Goal: Task Accomplishment & Management: Manage account settings

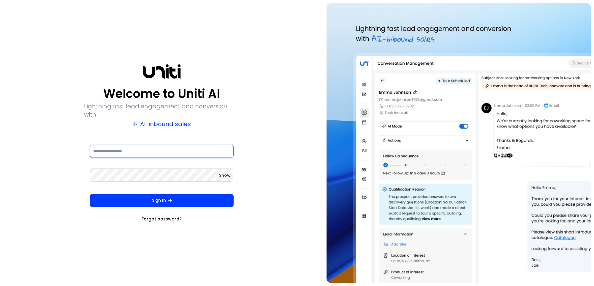
type input "**********"
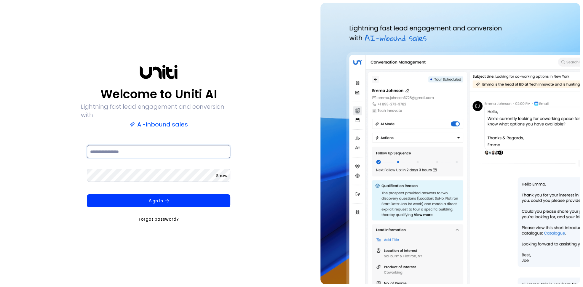
type input "**********"
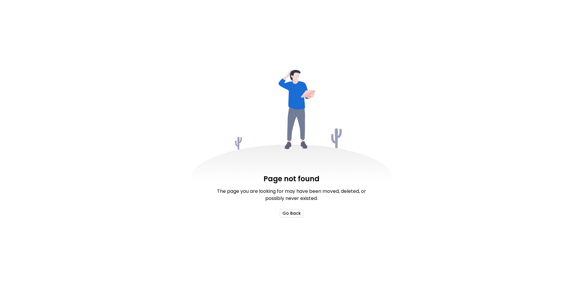
click at [283, 213] on button "Go Back" at bounding box center [292, 213] width 24 height 8
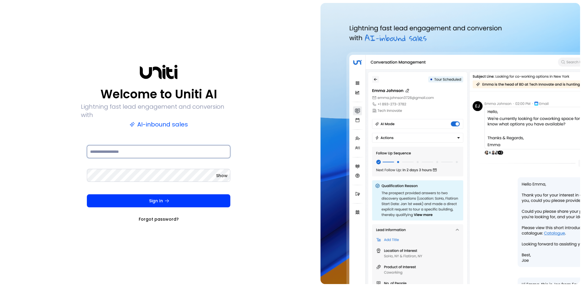
type input "**********"
click at [125, 138] on div "**********" at bounding box center [158, 144] width 155 height 158
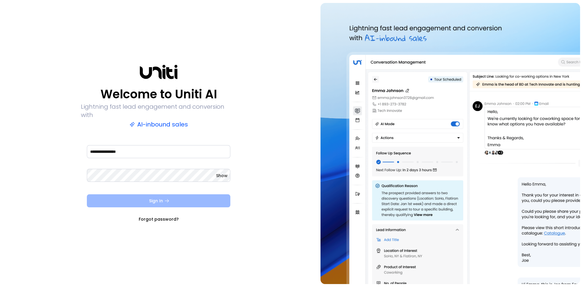
click at [141, 195] on button "Sign In" at bounding box center [159, 201] width 144 height 13
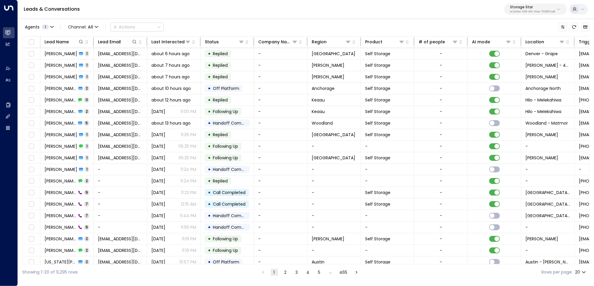
click at [523, 7] on p "Storage Star" at bounding box center [532, 7] width 45 height 4
type input "*****"
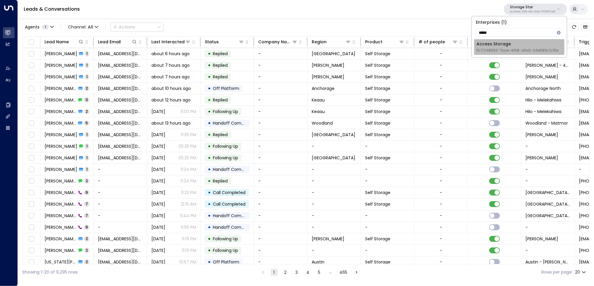
click at [510, 50] on span "ID: 17248963-7bae-4f68-a6e0-04e589c1c15e" at bounding box center [517, 50] width 82 height 5
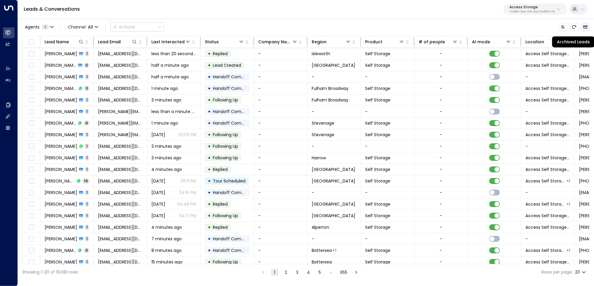
click at [585, 26] on icon "Archived Leads" at bounding box center [585, 27] width 4 height 3
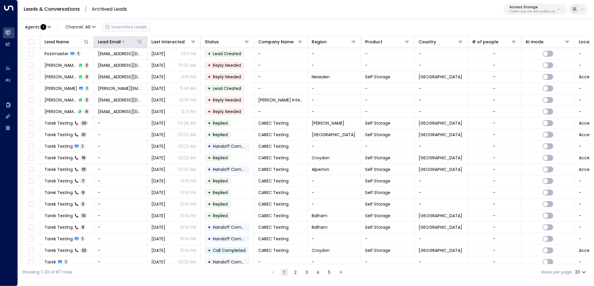
click at [138, 41] on icon at bounding box center [140, 42] width 4 height 4
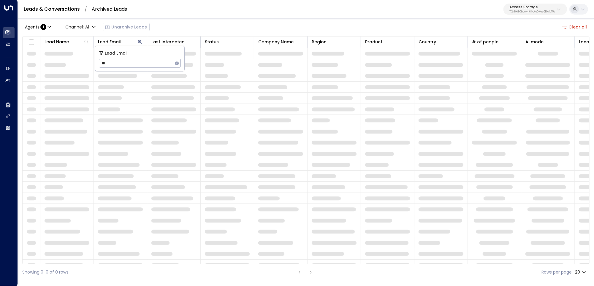
type input "*"
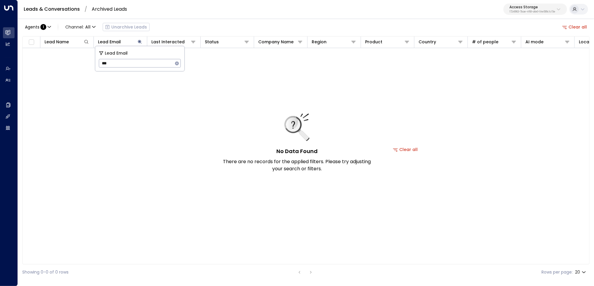
type input "****"
click at [189, 20] on div "Agents : 1 Channel: All Unarchive Leads Clear all Lead Name Lead Email Last Int…" at bounding box center [305, 149] width 567 height 262
click at [574, 26] on button "Clear all" at bounding box center [574, 27] width 30 height 8
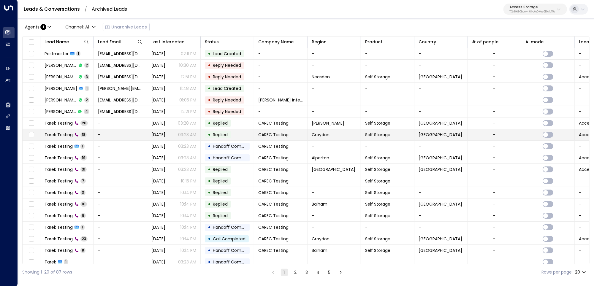
scroll to position [15, 0]
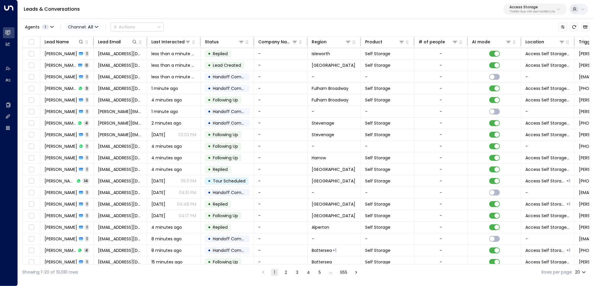
click at [95, 26] on icon "button" at bounding box center [97, 27] width 4 height 4
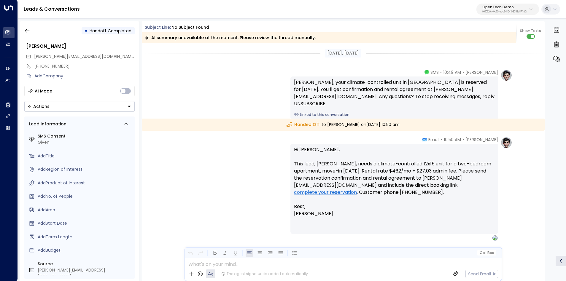
scroll to position [19, 0]
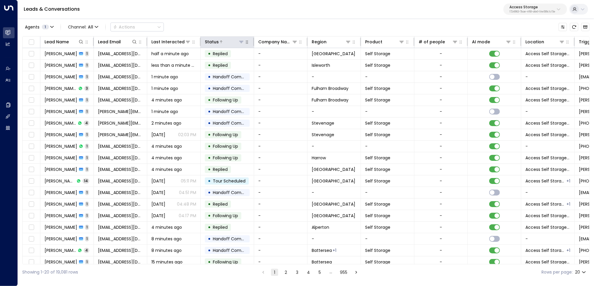
click at [240, 42] on icon at bounding box center [241, 41] width 5 height 5
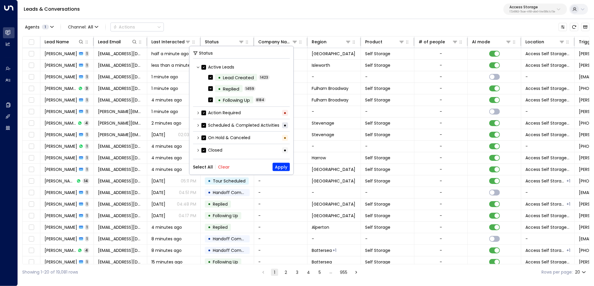
click at [221, 167] on button "Clear" at bounding box center [224, 167] width 12 height 5
click at [198, 126] on icon at bounding box center [198, 125] width 4 height 4
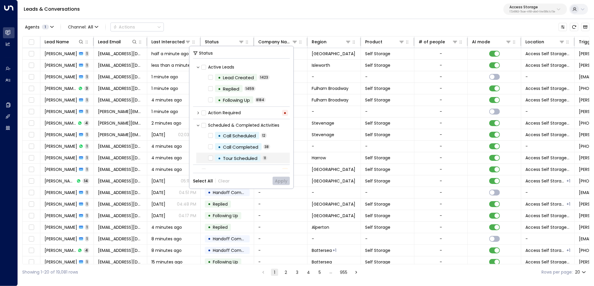
click at [207, 159] on div "• Tour Scheduled 11" at bounding box center [242, 158] width 93 height 11
click at [276, 179] on button "Apply" at bounding box center [280, 181] width 17 height 8
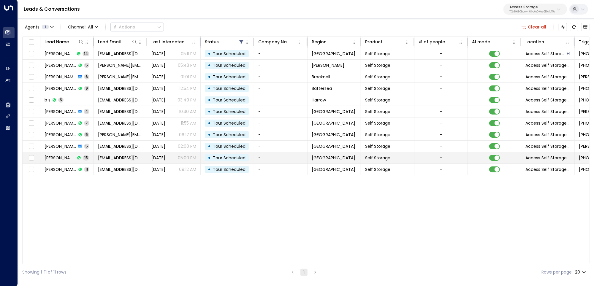
click at [56, 160] on span "[PERSON_NAME]" at bounding box center [59, 158] width 31 height 6
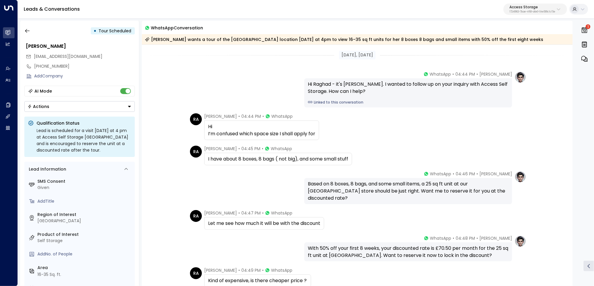
click at [333, 105] on div "Hi Raghad - it's Laura Chambers. I wanted to follow up on your inquiry with Acc…" at bounding box center [408, 92] width 208 height 29
click at [332, 98] on div "Hi Raghad - it's Laura Chambers. I wanted to follow up on your inquiry with Acc…" at bounding box center [408, 92] width 208 height 29
click at [333, 103] on link "Linked to this conversation" at bounding box center [408, 102] width 201 height 5
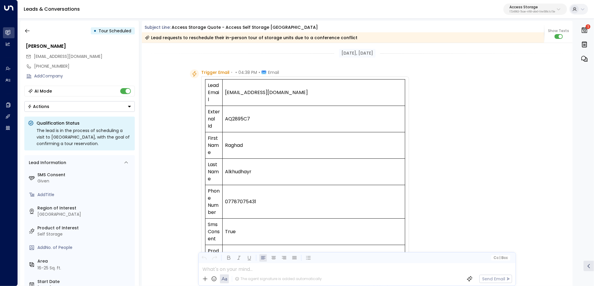
scroll to position [16, 0]
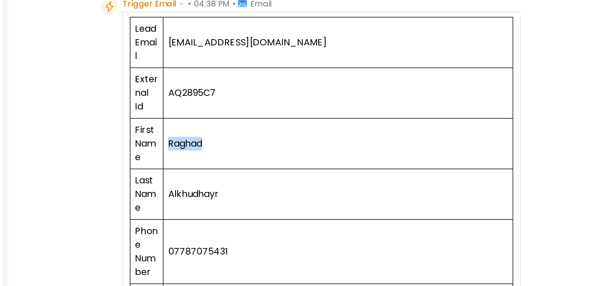
drag, startPoint x: 233, startPoint y: 129, endPoint x: 247, endPoint y: 129, distance: 13.9
click at [247, 129] on td "Raghad" at bounding box center [313, 129] width 182 height 26
drag, startPoint x: 227, startPoint y: 156, endPoint x: 259, endPoint y: 156, distance: 32.0
click at [258, 156] on td "Alkhudhayr" at bounding box center [313, 156] width 182 height 26
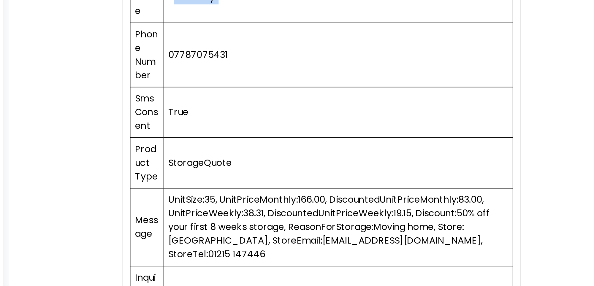
scroll to position [127, 0]
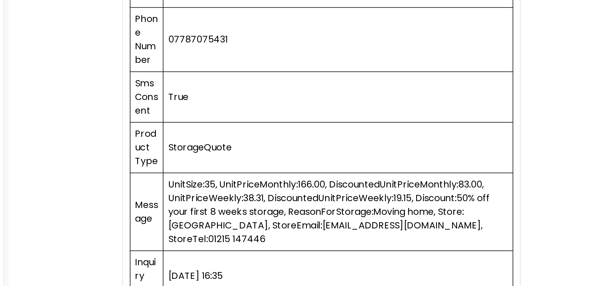
click at [252, 162] on td "UnitSize:35, UnitPriceMonthly:166.00, DiscountedUnitPriceMonthly:83.00, UnitPri…" at bounding box center [313, 165] width 182 height 41
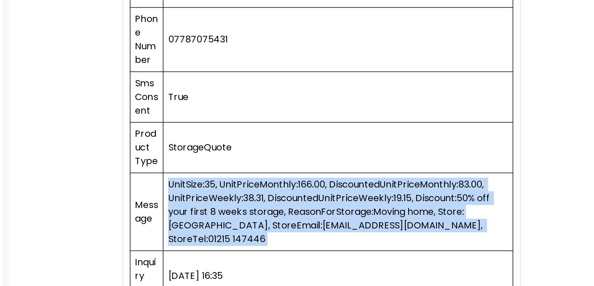
click at [252, 162] on td "UnitSize:35, UnitPriceMonthly:166.00, DiscountedUnitPriceMonthly:83.00, UnitPri…" at bounding box center [313, 165] width 182 height 41
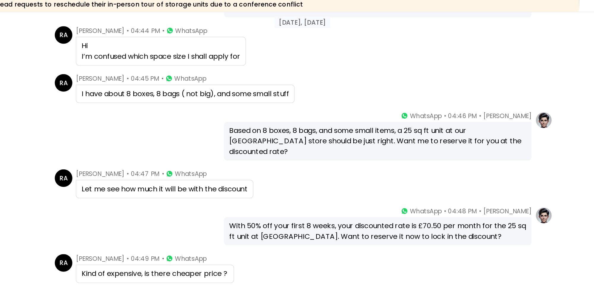
scroll to position [516, 0]
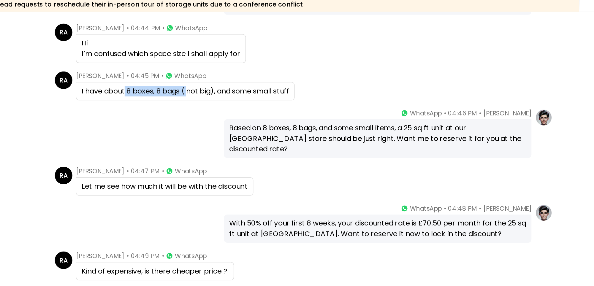
drag, startPoint x: 237, startPoint y: 95, endPoint x: 280, endPoint y: 95, distance: 43.6
click at [280, 95] on div "I have about 8 boxes, 8 bags ( not big), and some small stuff" at bounding box center [278, 96] width 140 height 7
drag, startPoint x: 309, startPoint y: 121, endPoint x: 332, endPoint y: 141, distance: 30.1
click at [332, 141] on div "Based on 8 boxes, 8 bags, and some small items, a 25 sq ft unit at our [GEOGRAP…" at bounding box center [408, 128] width 208 height 26
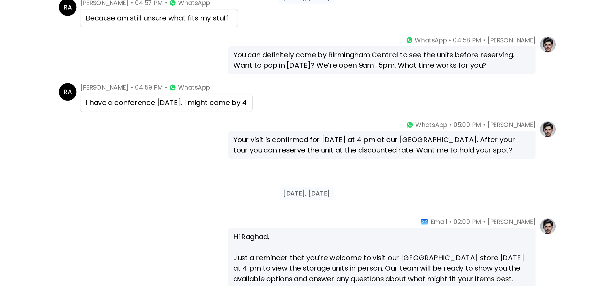
scroll to position [833, 0]
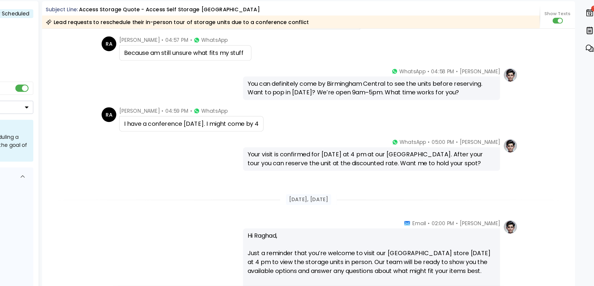
click at [258, 123] on div "I have a conference tomorrow. I might come by 4" at bounding box center [262, 120] width 117 height 12
click at [257, 120] on div "I have a conference tomorrow. I might come by 4" at bounding box center [262, 119] width 109 height 7
click at [309, 122] on div "I have a conference tomorrow. I might come by 4" at bounding box center [262, 119] width 109 height 7
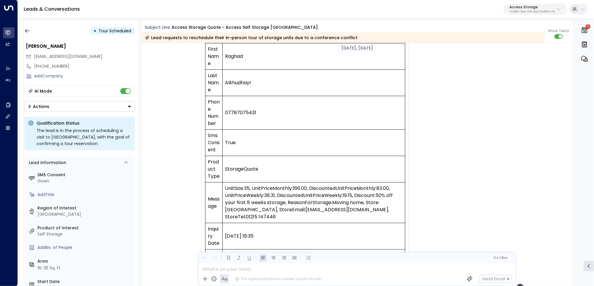
scroll to position [0, 0]
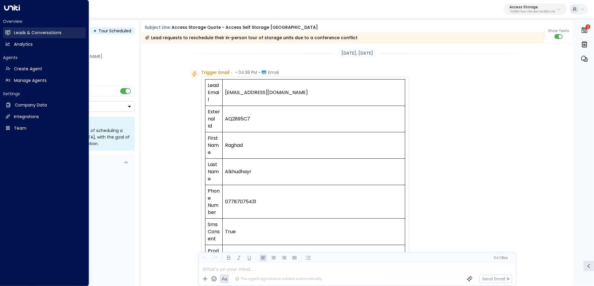
click at [14, 33] on link "Leads & Conversations Leads & Conversations" at bounding box center [44, 32] width 83 height 11
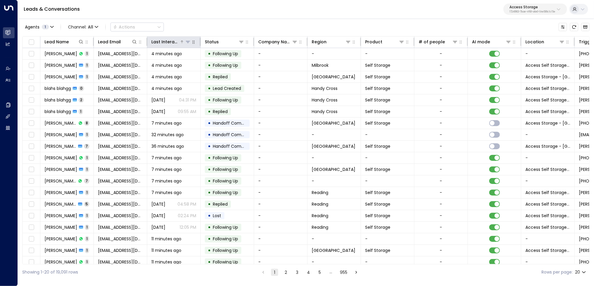
click at [168, 42] on div "Last Interacted" at bounding box center [165, 41] width 28 height 7
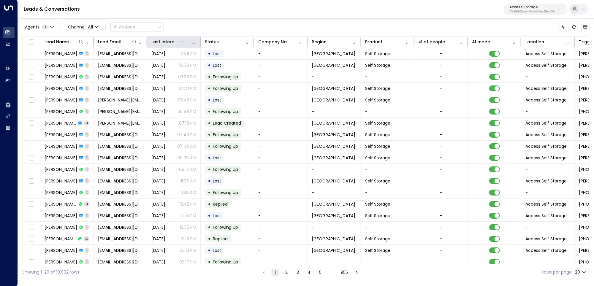
click at [168, 42] on div "Last Interacted" at bounding box center [165, 41] width 28 height 7
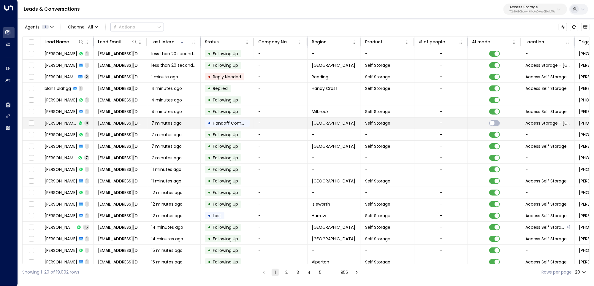
click at [167, 125] on span "7 minutes ago" at bounding box center [166, 123] width 30 height 6
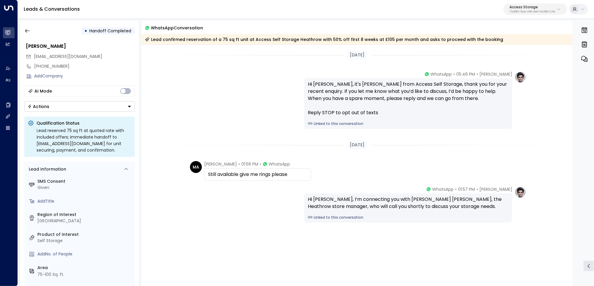
click at [352, 124] on link "Linked to this conversation" at bounding box center [408, 123] width 201 height 5
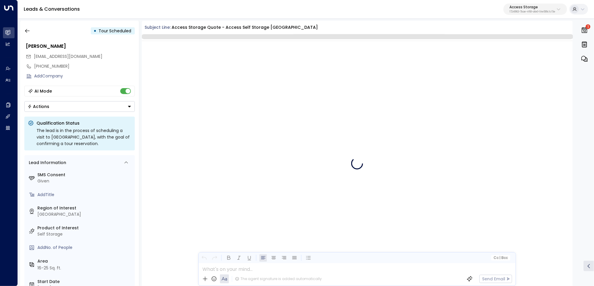
scroll to position [531, 0]
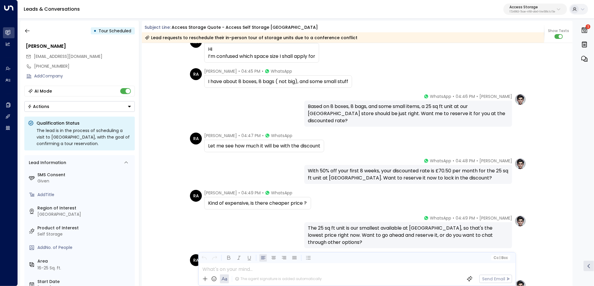
click at [525, 12] on p "17248963-7bae-4f68-a6e0-04e589c1c15e" at bounding box center [532, 12] width 46 height 2
type input "*"
type input "*******"
click at [487, 51] on span "ID: 4f1736e9-ccb7-4332-bcb2-7b72aeab8734" at bounding box center [517, 50] width 82 height 5
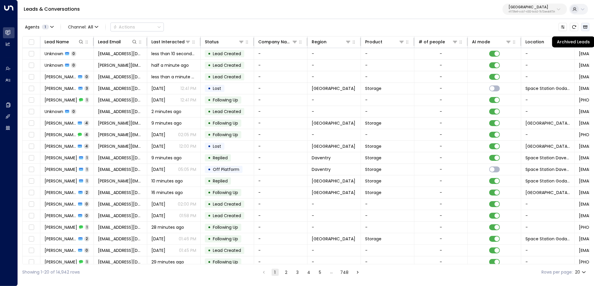
click at [583, 28] on icon "Archived Leads" at bounding box center [585, 27] width 5 height 5
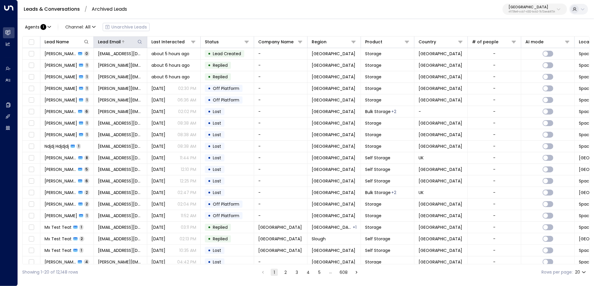
click at [136, 43] on div at bounding box center [132, 42] width 22 height 6
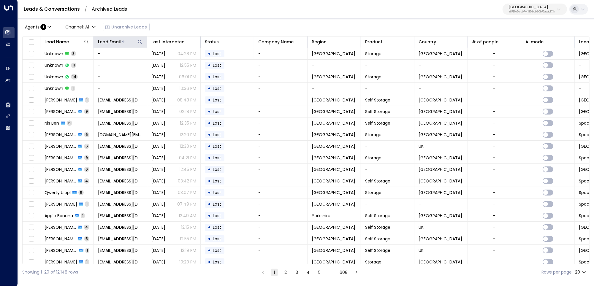
click at [139, 42] on icon at bounding box center [139, 41] width 5 height 5
type input "****"
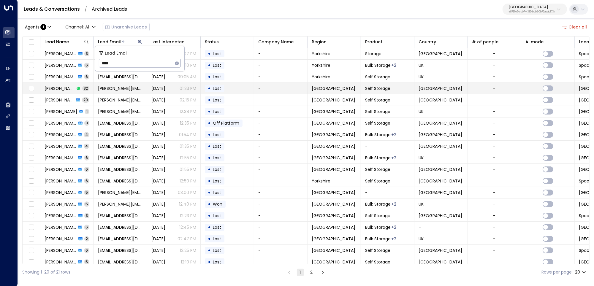
click at [59, 89] on span "[PERSON_NAME]" at bounding box center [59, 88] width 30 height 6
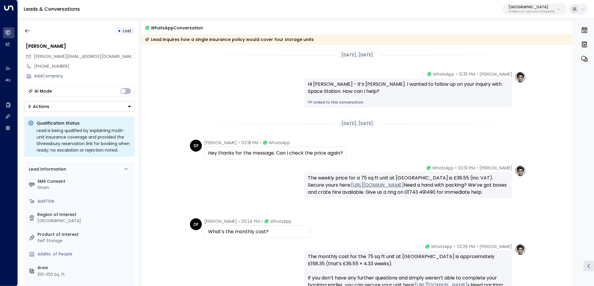
click at [328, 102] on link "Linked to this conversation" at bounding box center [408, 102] width 201 height 5
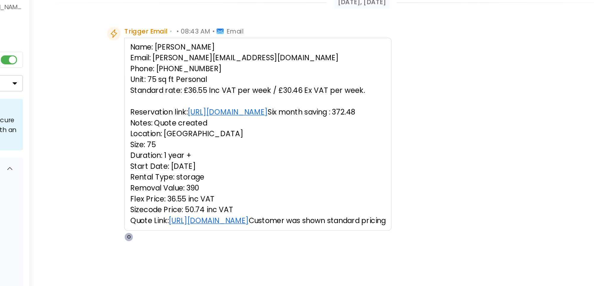
drag, startPoint x: 206, startPoint y: 85, endPoint x: 295, endPoint y: 208, distance: 152.1
click at [295, 200] on pre "Name: Mr Dale Fellows Email: Dale.fellows@outlook.com Phone: 07516046874 Unit: …" at bounding box center [289, 139] width 168 height 121
click at [307, 200] on pre "Name: Mr Dale Fellows Email: Dale.fellows@outlook.com Phone: 07516046874 Unit: …" at bounding box center [289, 139] width 168 height 121
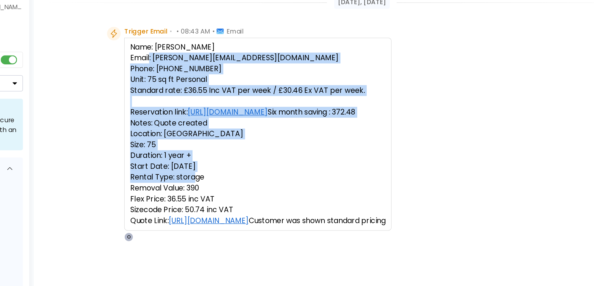
drag, startPoint x: 214, startPoint y: 90, endPoint x: 304, endPoint y: 180, distance: 127.5
click at [303, 176] on pre "Name: Mr Dale Fellows Email: Dale.fellows@outlook.com Phone: 07516046874 Unit: …" at bounding box center [289, 139] width 168 height 121
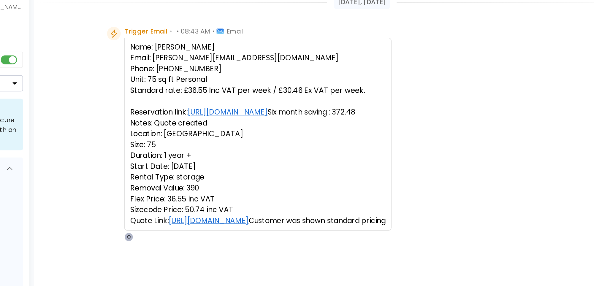
click at [307, 189] on pre "Name: Mr Dale Fellows Email: Dale.fellows@outlook.com Phone: 07516046874 Unit: …" at bounding box center [289, 139] width 168 height 121
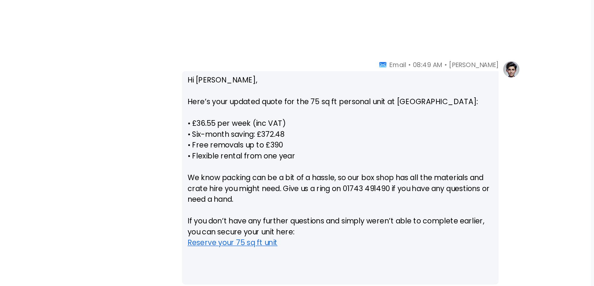
scroll to position [170, 0]
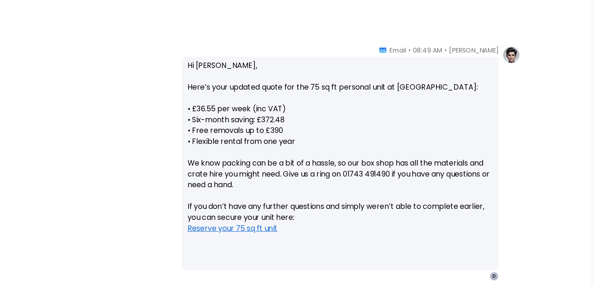
click at [430, 148] on p "Hi Mr Fellows, Here’s your updated quote for the 75 sq ft personal unit at Shre…" at bounding box center [408, 151] width 201 height 121
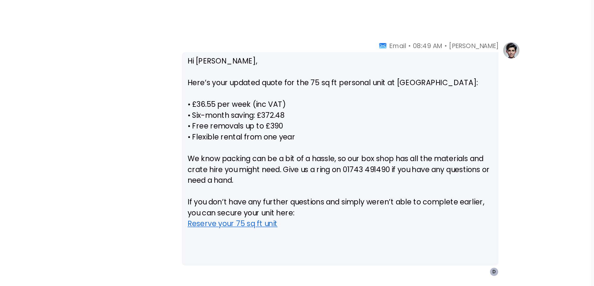
scroll to position [173, 0]
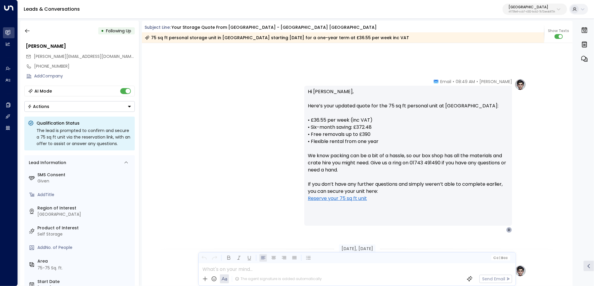
drag, startPoint x: 310, startPoint y: 125, endPoint x: 338, endPoint y: 141, distance: 32.0
click at [313, 125] on p "Hi Mr Fellows, Here’s your updated quote for the 75 sq ft personal unit at Shre…" at bounding box center [408, 148] width 201 height 121
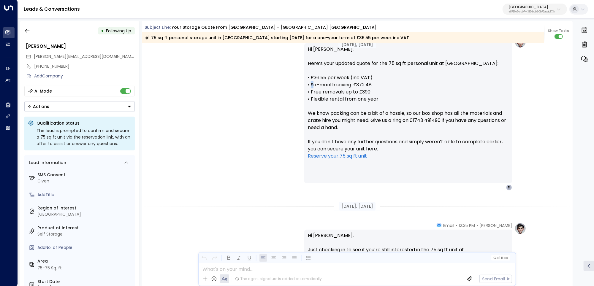
scroll to position [201, 0]
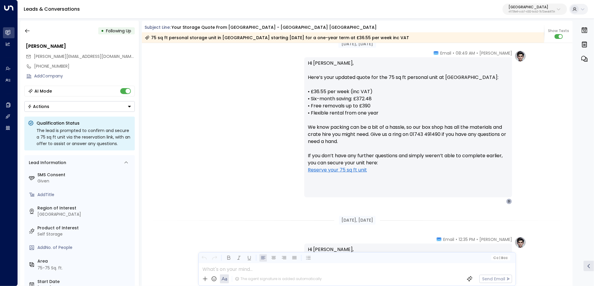
click at [405, 185] on p at bounding box center [408, 184] width 201 height 7
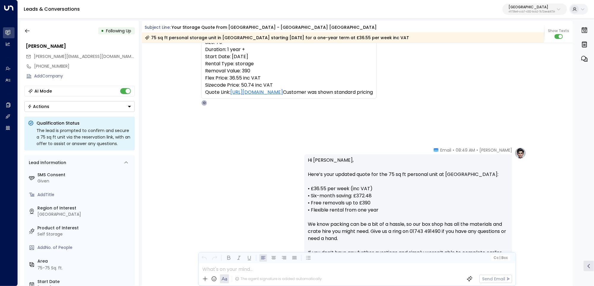
scroll to position [0, 0]
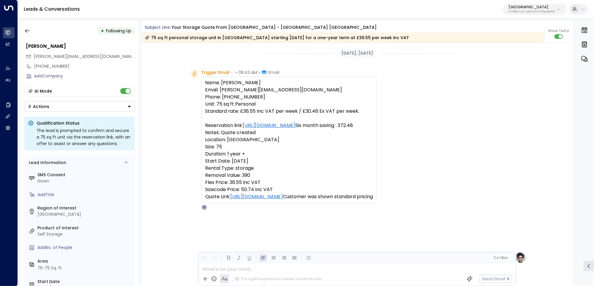
click at [538, 11] on p "4f1736e9-ccb7-4332-bcb2-7b72aeab8734" at bounding box center [531, 12] width 47 height 2
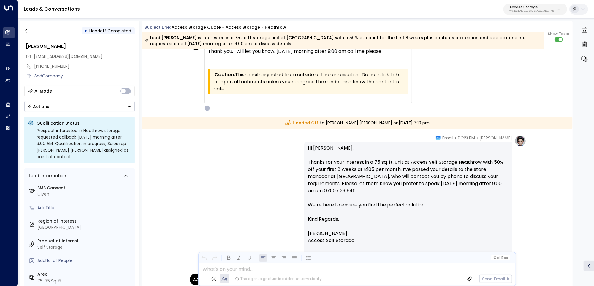
scroll to position [727, 0]
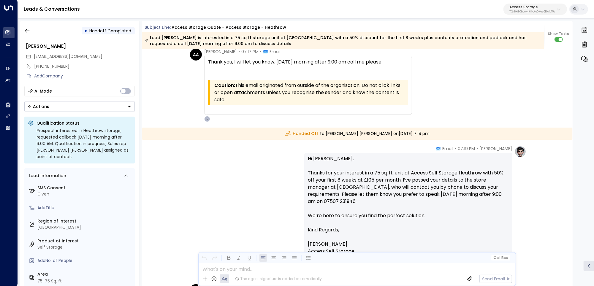
drag, startPoint x: 304, startPoint y: 63, endPoint x: 398, endPoint y: 65, distance: 93.8
click at [398, 65] on div "Thank you, I will let you know. Tomorrow morning after 9:00 am call me please" at bounding box center [308, 61] width 200 height 7
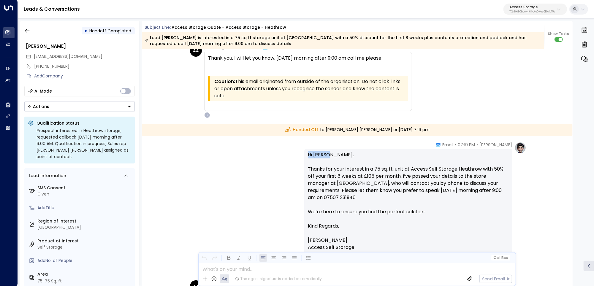
drag, startPoint x: 306, startPoint y: 152, endPoint x: 338, endPoint y: 153, distance: 32.0
click at [337, 153] on div "Hi Mohamed, Thanks for your interest in a 75 sq. ft. unit at Access Self Storag…" at bounding box center [408, 208] width 208 height 119
drag, startPoint x: 361, startPoint y: 184, endPoint x: 373, endPoint y: 186, distance: 12.0
click at [373, 186] on p "Hi Mohamed, Thanks for your interest in a 75 sq. ft. unit at Access Self Storag…" at bounding box center [408, 186] width 201 height 71
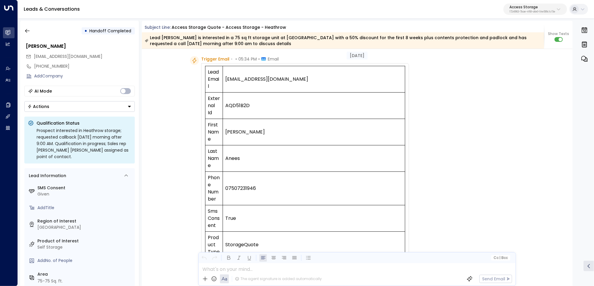
scroll to position [0, 0]
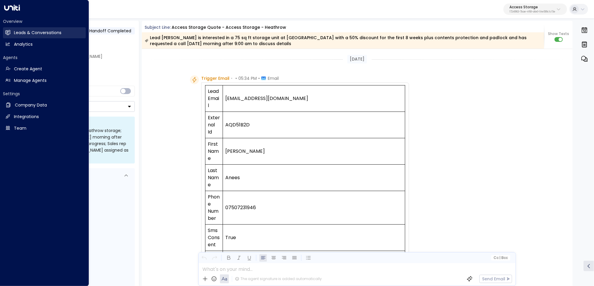
click at [12, 31] on link "Leads & Conversations Leads & Conversations" at bounding box center [44, 32] width 83 height 11
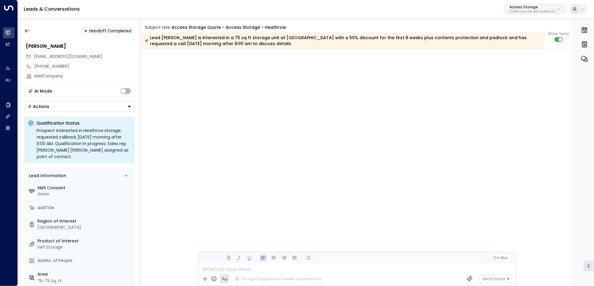
scroll to position [1865, 0]
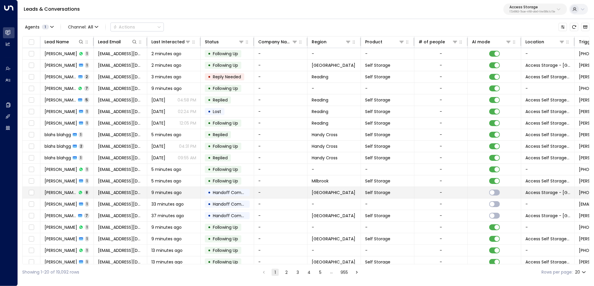
click at [144, 194] on td "ajhanees@gmail.com" at bounding box center [120, 192] width 53 height 11
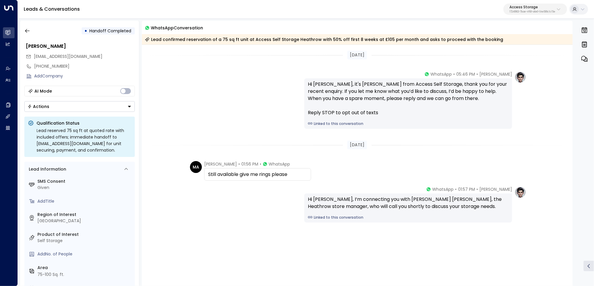
click at [335, 125] on link "Linked to this conversation" at bounding box center [408, 123] width 201 height 5
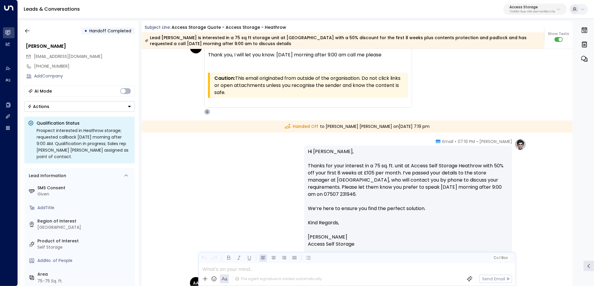
scroll to position [737, 0]
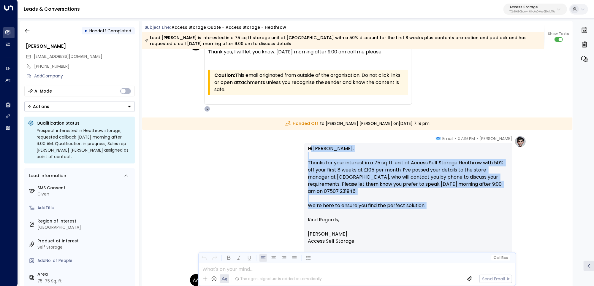
drag, startPoint x: 310, startPoint y: 146, endPoint x: 377, endPoint y: 215, distance: 96.5
click at [377, 215] on p "Hi [PERSON_NAME], Thanks for your interest in a 75 sq. ft. unit at Access Self …" at bounding box center [408, 180] width 201 height 71
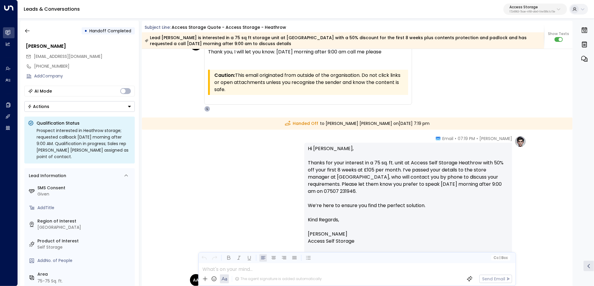
click at [442, 89] on div "AA Ahmed Anees • 07:17 PM • Email Thank you, I will let you know. Tomorrow morn…" at bounding box center [358, 75] width 336 height 73
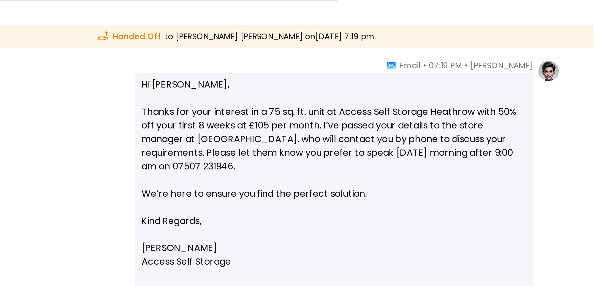
scroll to position [766, 0]
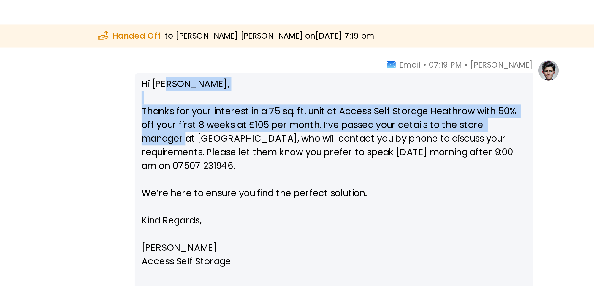
drag, startPoint x: 321, startPoint y: 121, endPoint x: 331, endPoint y: 149, distance: 30.5
click at [331, 149] on p "Hi [PERSON_NAME], Thanks for your interest in a 75 sq. ft. unit at Access Self …" at bounding box center [408, 151] width 201 height 71
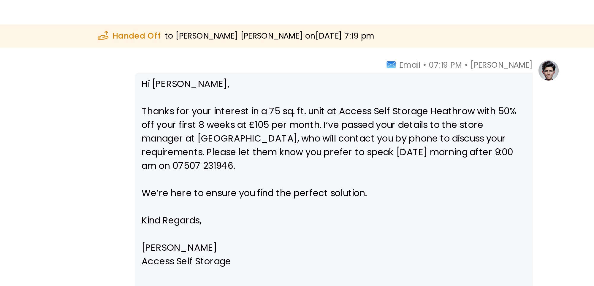
click at [343, 175] on p "Hi [PERSON_NAME], Thanks for your interest in a 75 sq. ft. unit at Access Self …" at bounding box center [408, 151] width 201 height 71
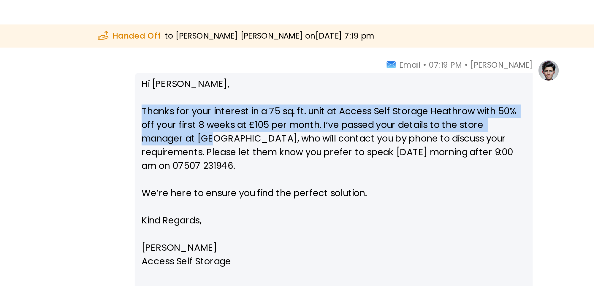
drag, startPoint x: 305, startPoint y: 134, endPoint x: 345, endPoint y: 144, distance: 41.1
click at [345, 144] on div "Hi [PERSON_NAME], Thanks for your interest in a 75 sq. ft. unit at Access Self …" at bounding box center [408, 173] width 208 height 119
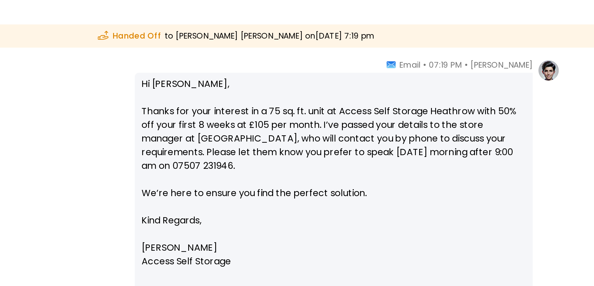
click at [360, 166] on p "Hi [PERSON_NAME], Thanks for your interest in a 75 sq. ft. unit at Access Self …" at bounding box center [408, 151] width 201 height 71
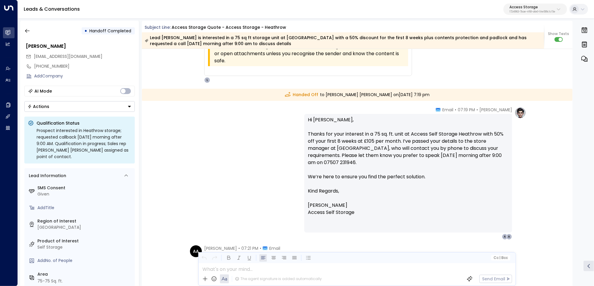
click at [193, 41] on div "Lead [PERSON_NAME] is interested in a 75 sq ft storage unit at [GEOGRAPHIC_DATA…" at bounding box center [343, 41] width 396 height 12
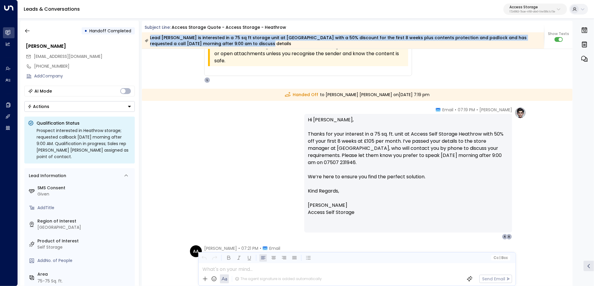
drag, startPoint x: 150, startPoint y: 36, endPoint x: 232, endPoint y: 46, distance: 82.7
click at [232, 46] on div "Lead [PERSON_NAME] is interested in a 75 sq ft storage unit at [GEOGRAPHIC_DATA…" at bounding box center [343, 41] width 396 height 12
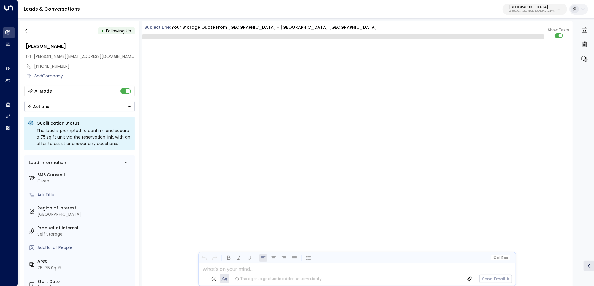
scroll to position [5586, 0]
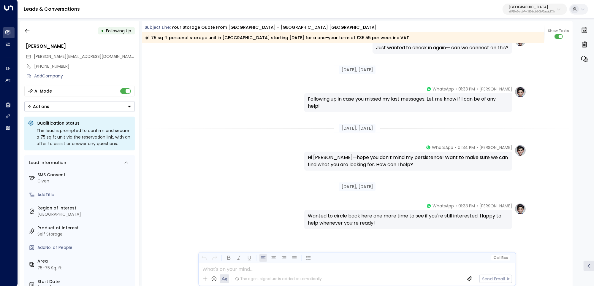
click at [524, 8] on p "[GEOGRAPHIC_DATA]" at bounding box center [531, 7] width 47 height 4
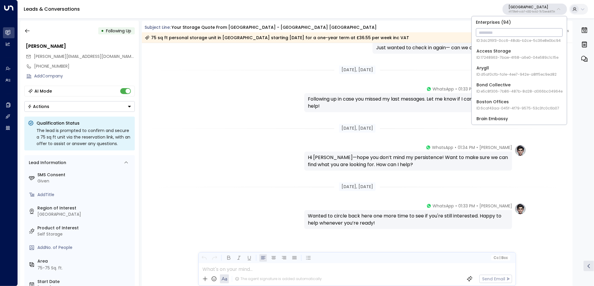
scroll to position [30, 0]
click at [513, 84] on div "Bond Collective ID: e5c8f306-7b86-487b-8d28-d066bc04964e" at bounding box center [519, 85] width 86 height 12
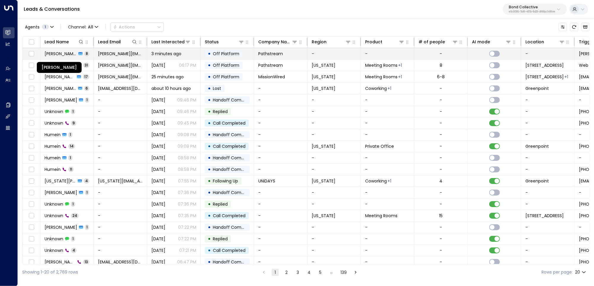
click at [55, 55] on span "Rebecca Klempke" at bounding box center [60, 54] width 32 height 6
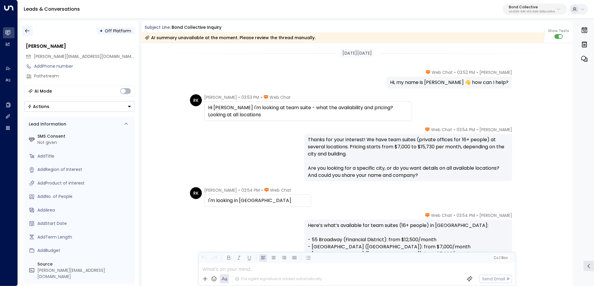
click at [27, 31] on icon "button" at bounding box center [27, 31] width 6 height 6
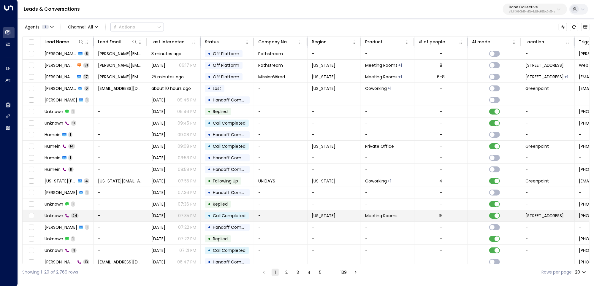
scroll to position [15, 0]
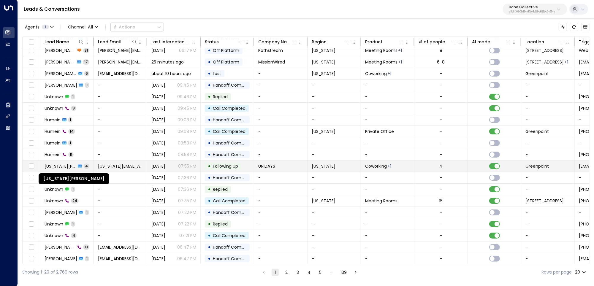
click at [53, 165] on span "Georgia Griffiths" at bounding box center [59, 166] width 31 height 6
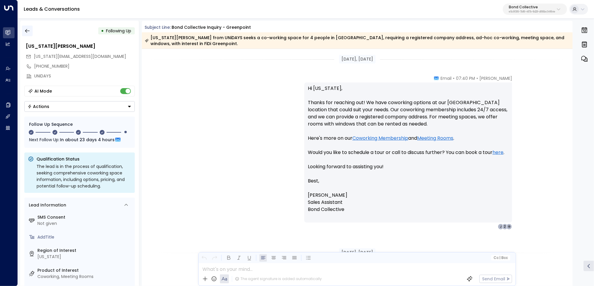
click at [27, 31] on icon "button" at bounding box center [27, 31] width 6 height 6
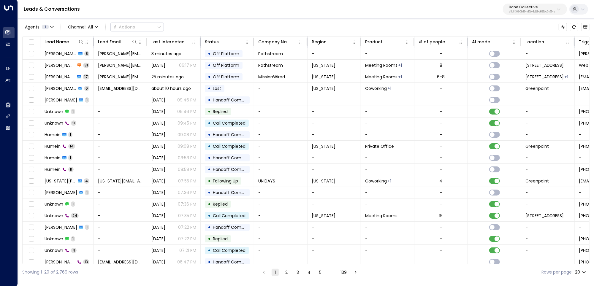
click at [526, 5] on p "Bond Collective" at bounding box center [531, 7] width 46 height 4
type input "******"
click at [545, 47] on div "Expansive ID: 55becf27-4c58-461a-955f-8d25af7395f3" at bounding box center [542, 47] width 81 height 12
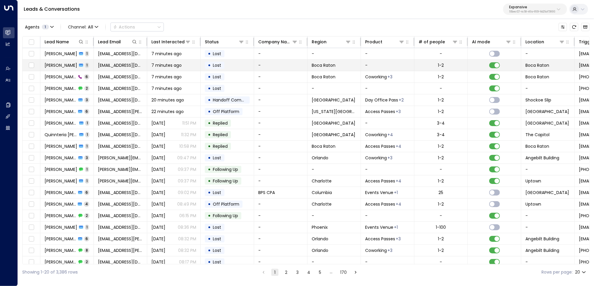
click at [52, 66] on span "Eyal Kessous" at bounding box center [60, 65] width 33 height 6
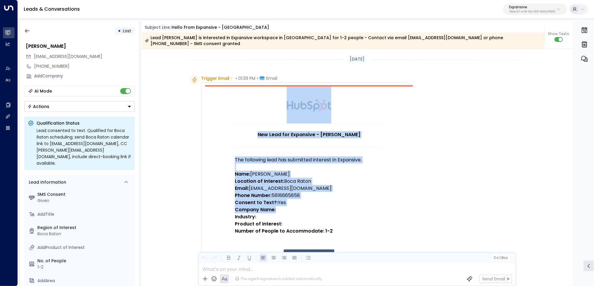
drag, startPoint x: 274, startPoint y: 83, endPoint x: 324, endPoint y: 204, distance: 130.9
click at [324, 204] on td "New Lead for Expansive - Eyal Kessous The following lead has submitted interest…" at bounding box center [309, 187] width 208 height 205
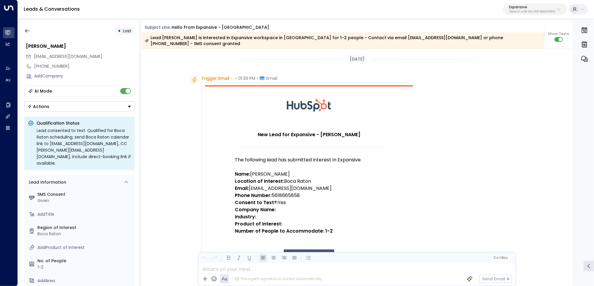
click at [330, 220] on p "Product of Interest:" at bounding box center [309, 223] width 148 height 7
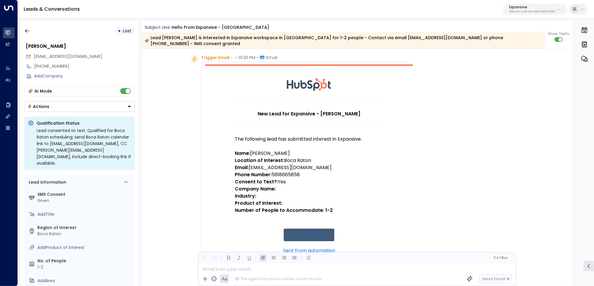
scroll to position [27, 0]
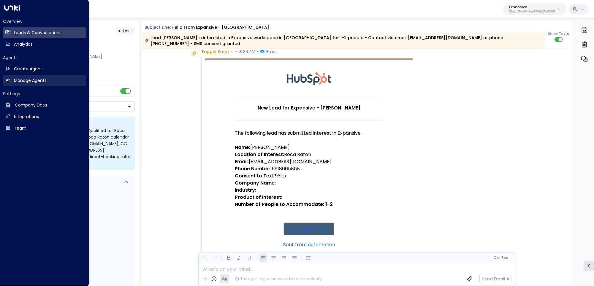
click at [44, 81] on h2 "Manage Agents" at bounding box center [30, 80] width 33 height 6
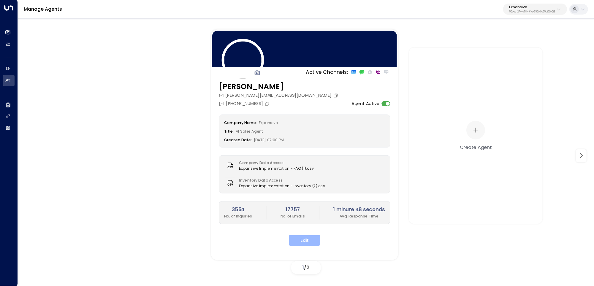
click at [307, 243] on button "Edit" at bounding box center [304, 240] width 31 height 11
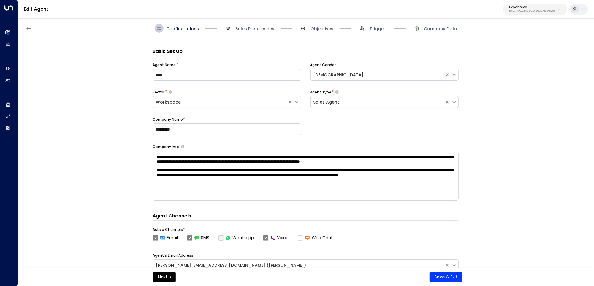
scroll to position [9, 0]
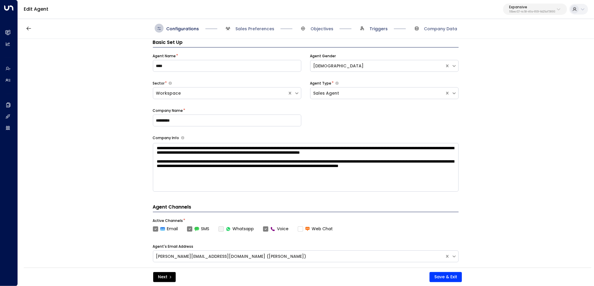
click at [370, 30] on span "Triggers" at bounding box center [378, 29] width 18 height 6
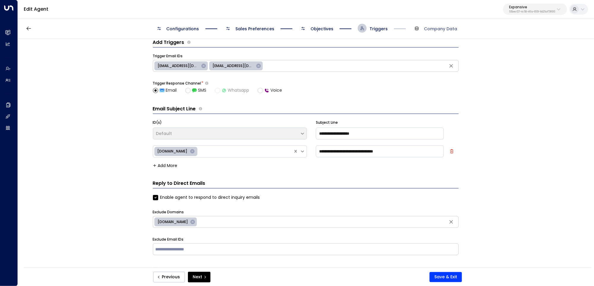
click at [259, 28] on span "Sales Preferences" at bounding box center [254, 29] width 39 height 6
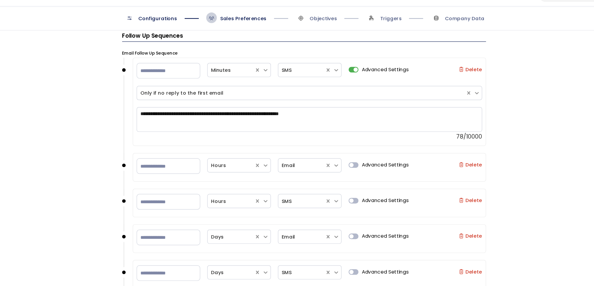
scroll to position [686, 0]
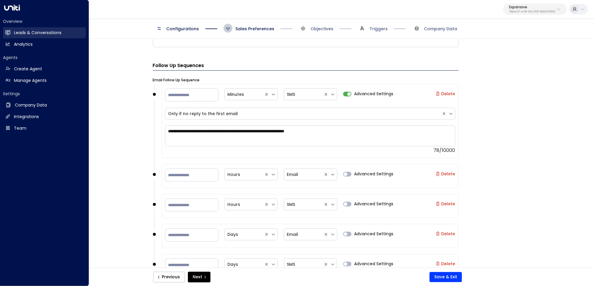
click at [24, 32] on h2 "Leads & Conversations" at bounding box center [37, 33] width 47 height 6
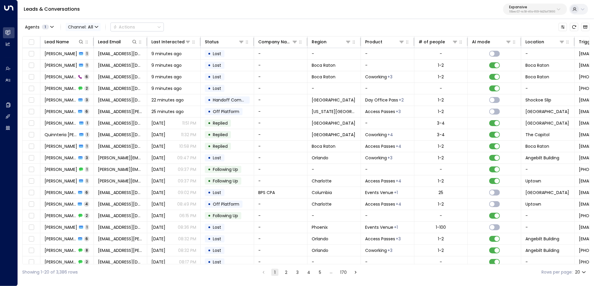
click at [96, 27] on icon "button" at bounding box center [97, 27] width 4 height 4
click at [33, 96] on div at bounding box center [297, 143] width 594 height 286
click at [92, 25] on span "All" at bounding box center [90, 27] width 5 height 5
click at [94, 52] on p "SMS" at bounding box center [86, 50] width 28 height 6
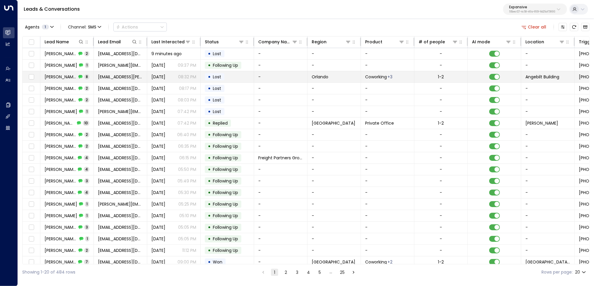
click at [94, 75] on td "[EMAIL_ADDRESS][PERSON_NAME][DOMAIN_NAME]" at bounding box center [120, 76] width 53 height 11
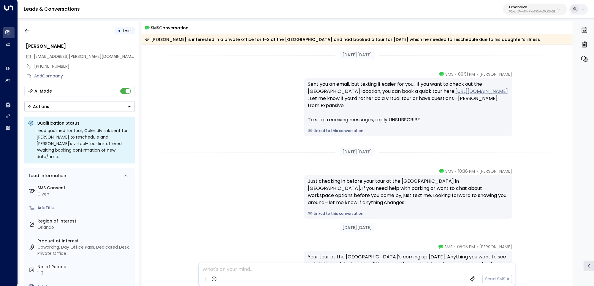
click at [332, 128] on link "Linked to this conversation" at bounding box center [408, 130] width 201 height 5
